Goal: Information Seeking & Learning: Stay updated

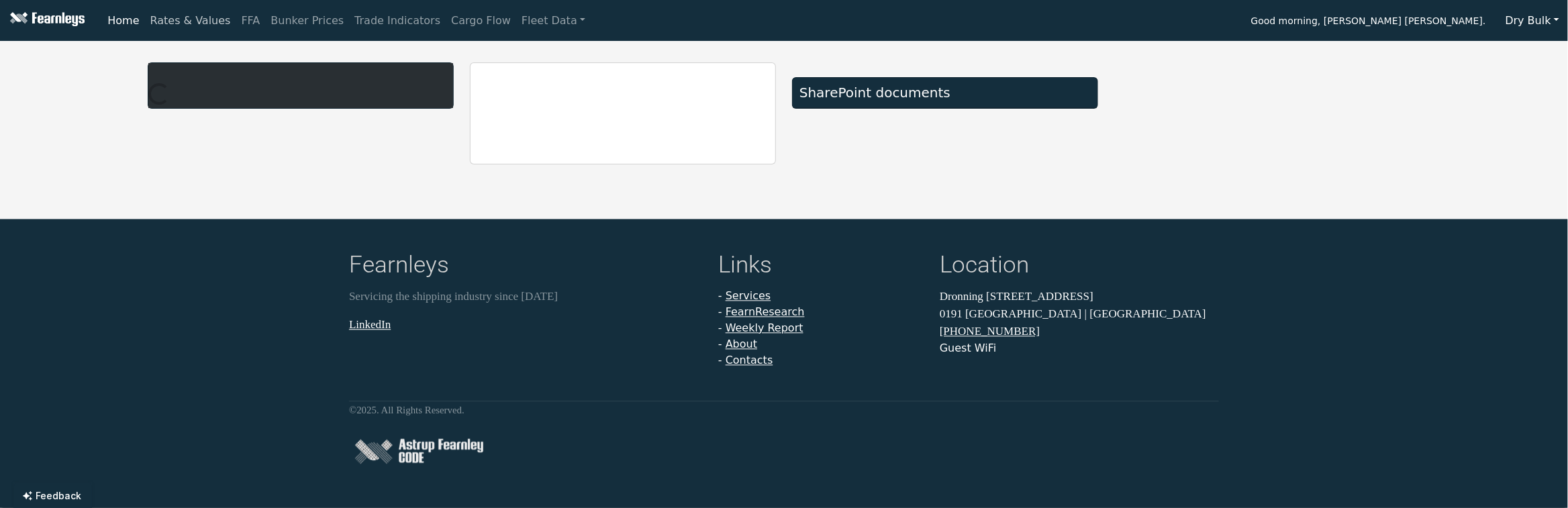
click at [204, 16] on link "Rates & Values" at bounding box center [190, 20] width 92 height 27
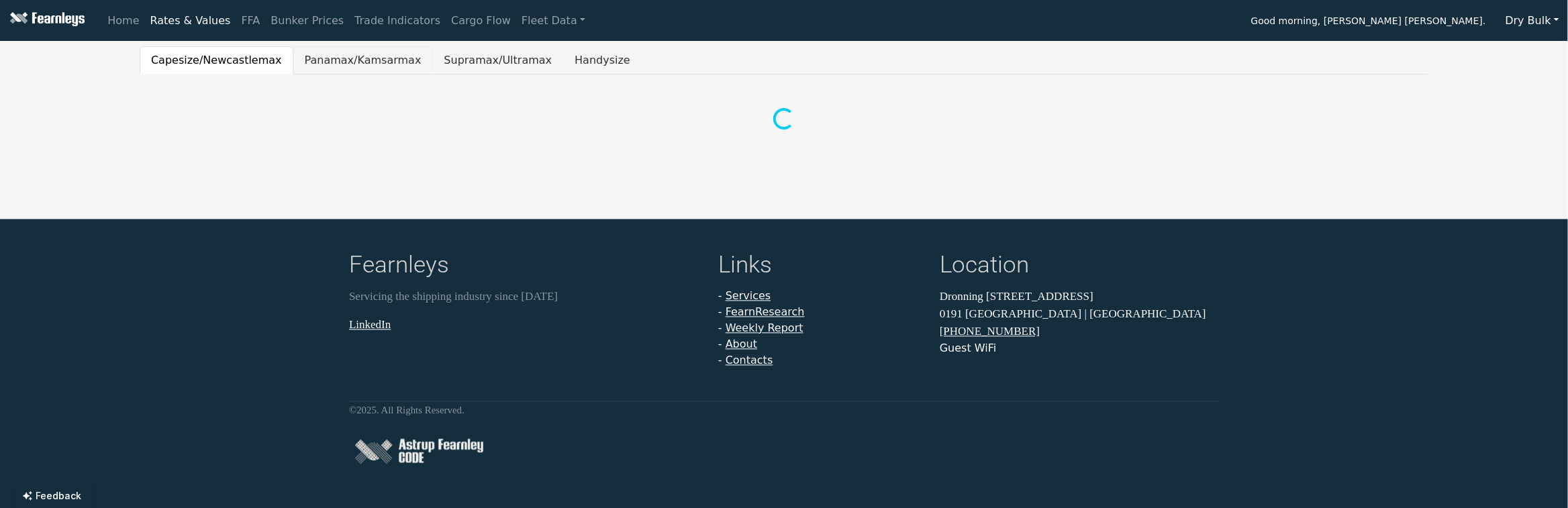
click at [373, 56] on button "Panamax/Kamsarmax" at bounding box center [363, 60] width 140 height 28
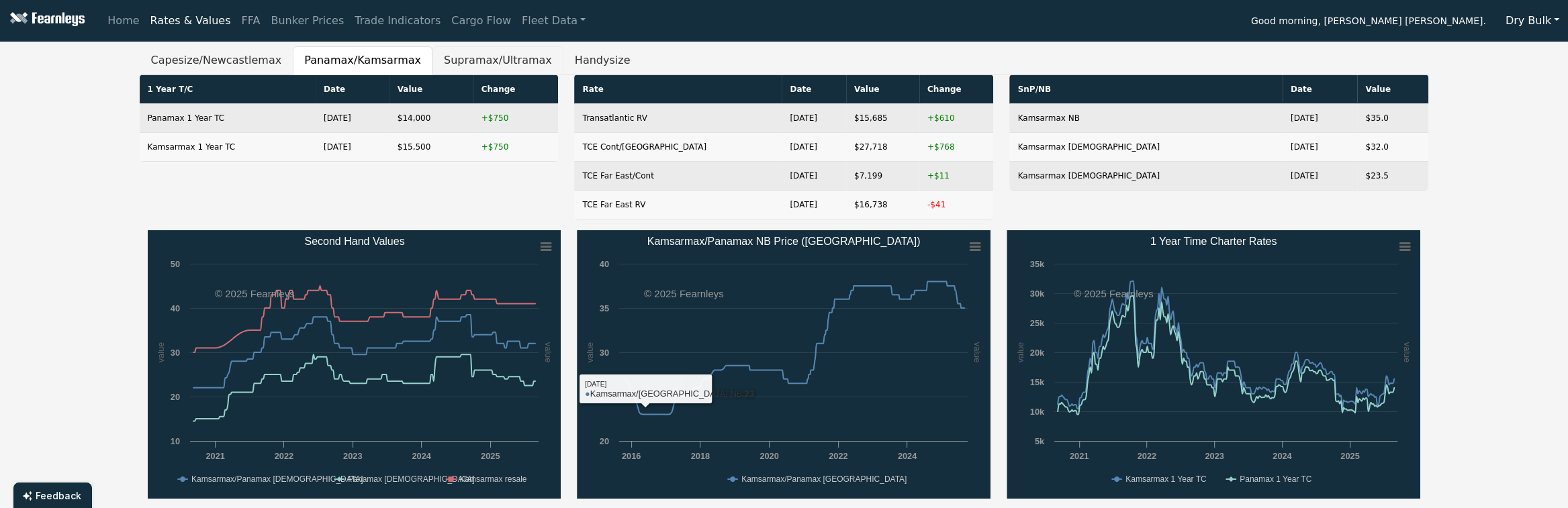
click at [468, 65] on button "Supramax/Ultramax" at bounding box center [498, 60] width 131 height 28
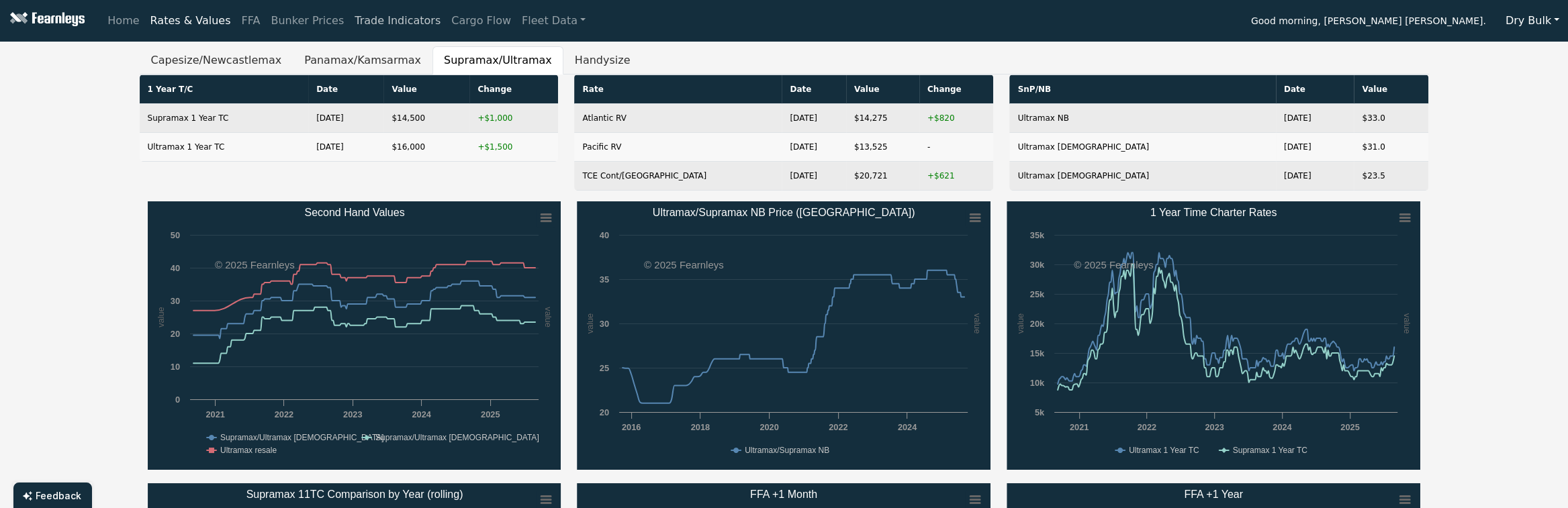
click at [349, 31] on link "Trade Indicators" at bounding box center [397, 20] width 97 height 27
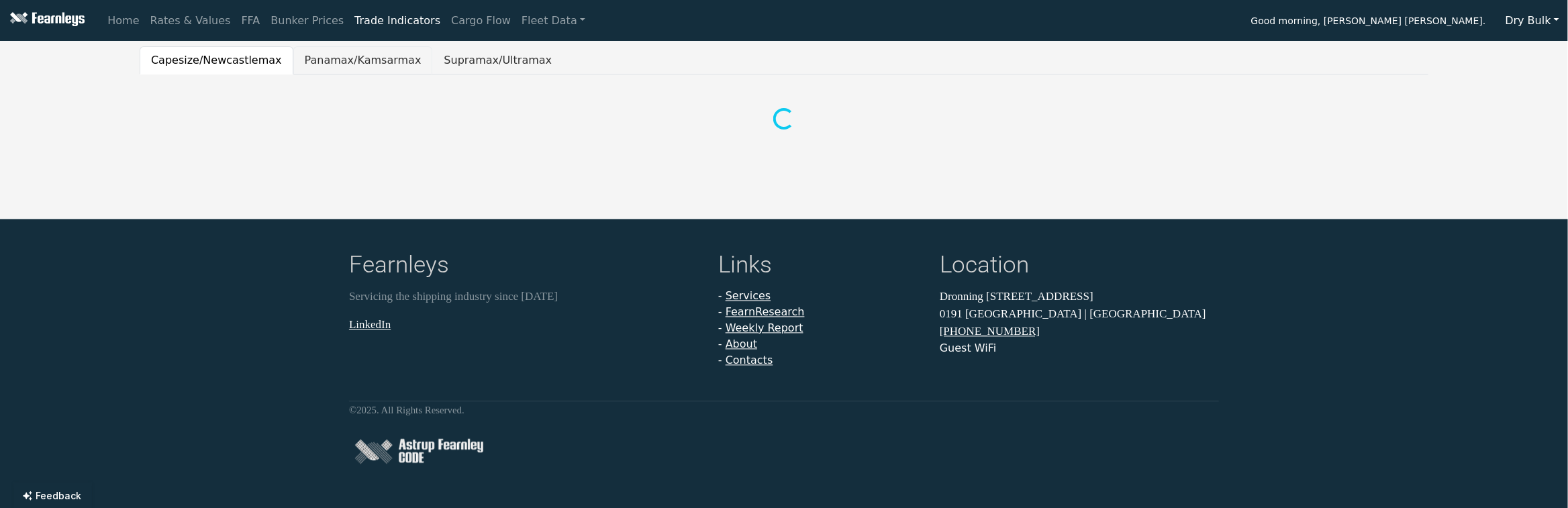
click at [338, 53] on button "Panamax/Kamsarmax" at bounding box center [363, 60] width 140 height 28
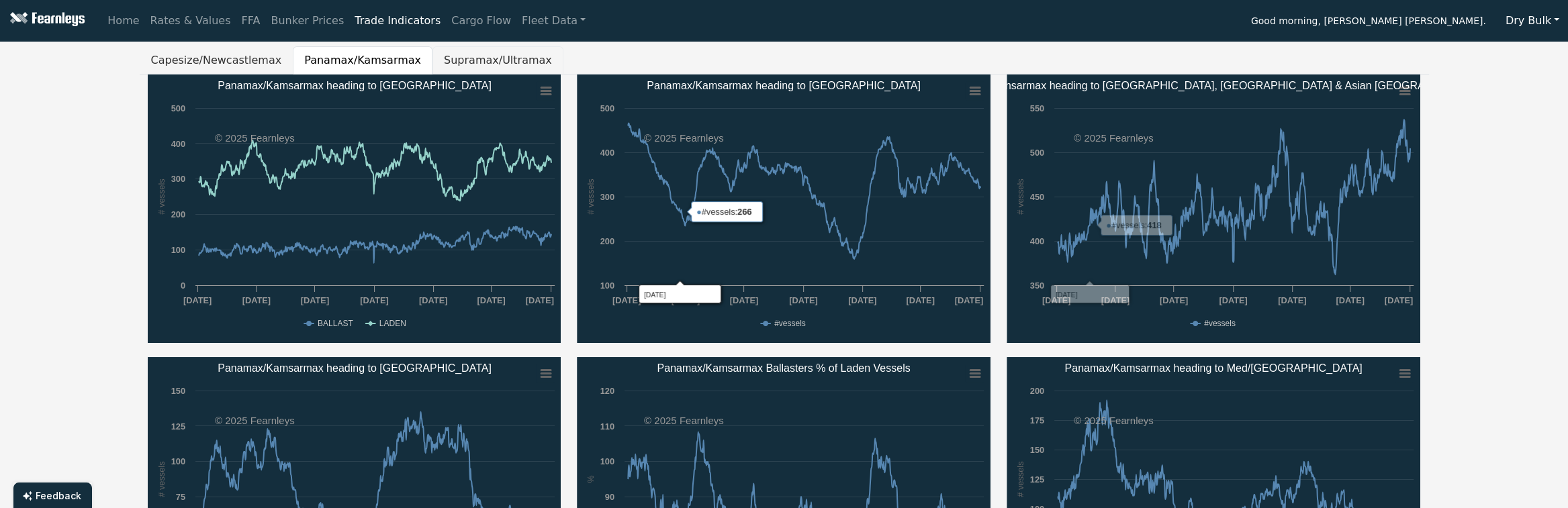
click at [439, 68] on button "Supramax/Ultramax" at bounding box center [498, 60] width 131 height 28
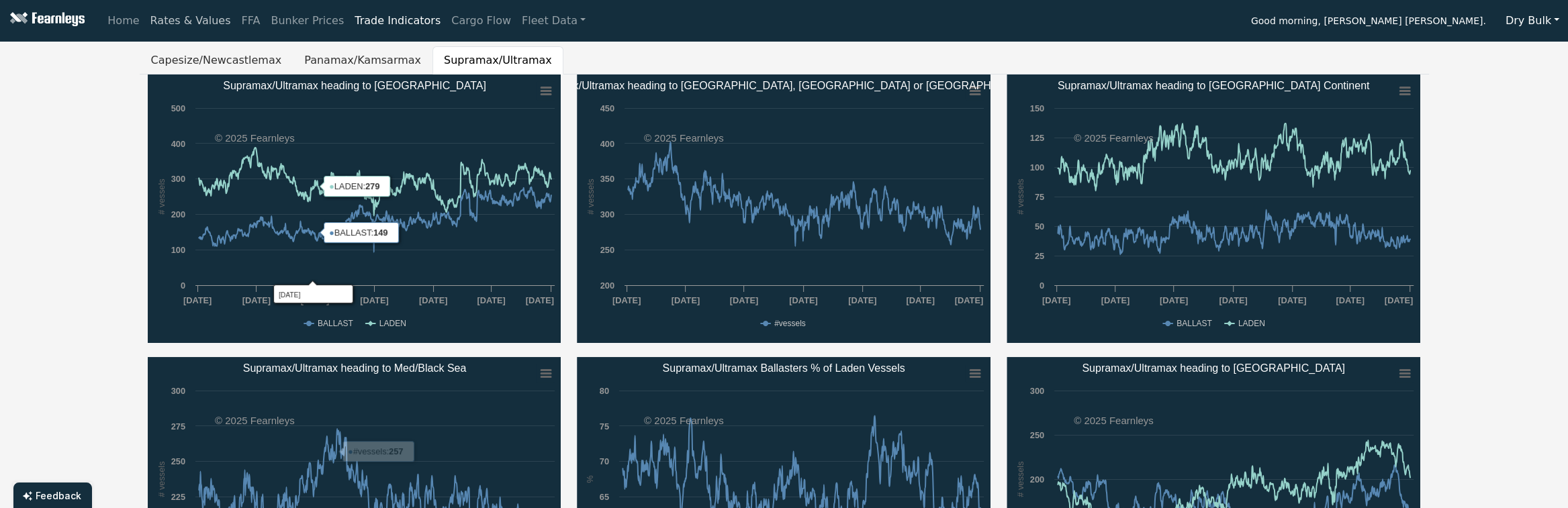
click at [177, 25] on link "Rates & Values" at bounding box center [190, 20] width 92 height 27
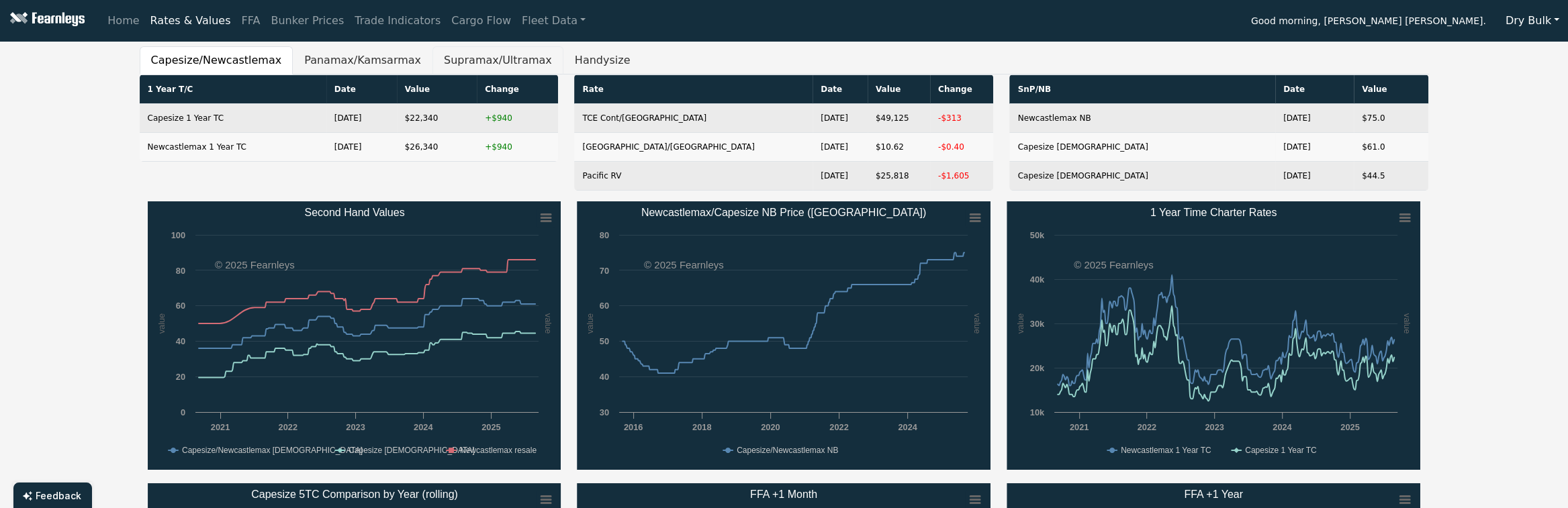
click at [432, 53] on button "Supramax/Ultramax" at bounding box center [498, 60] width 131 height 28
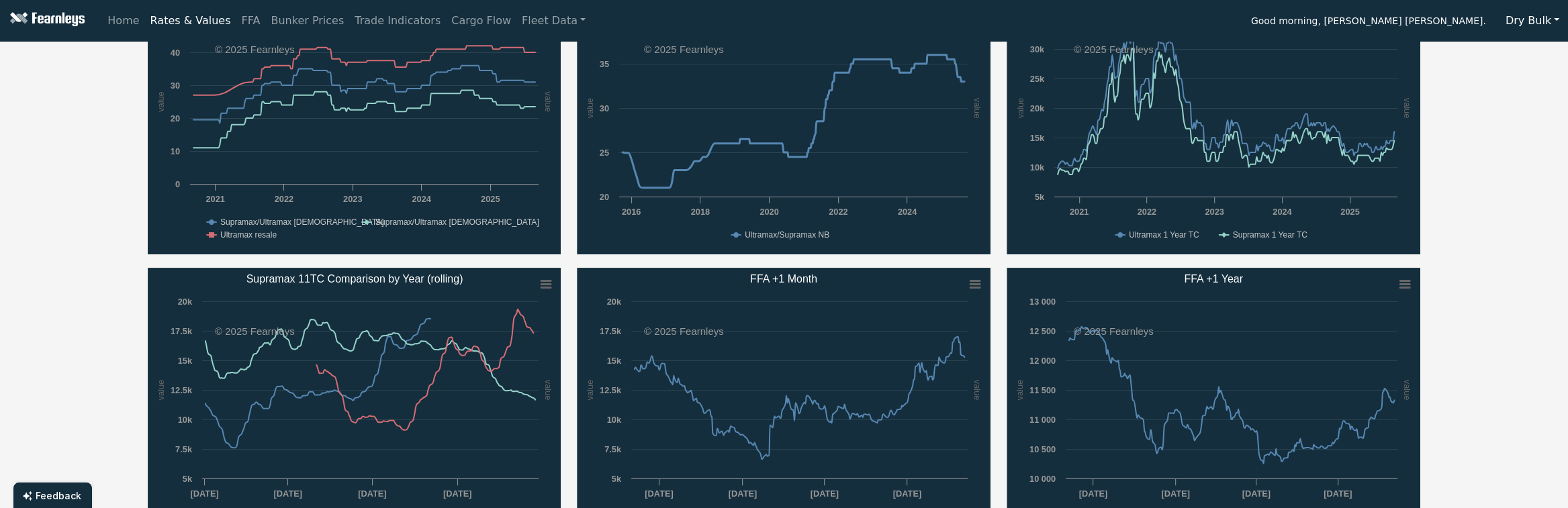
scroll to position [268, 0]
